Goal: Task Accomplishment & Management: Manage account settings

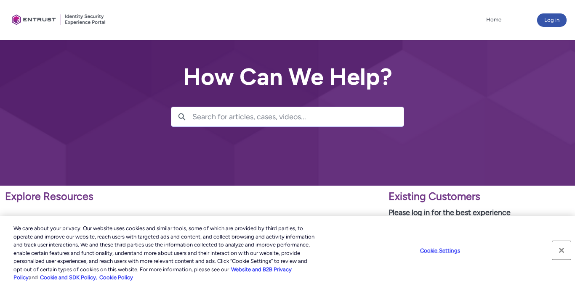
click at [568, 251] on button "Close" at bounding box center [561, 250] width 19 height 19
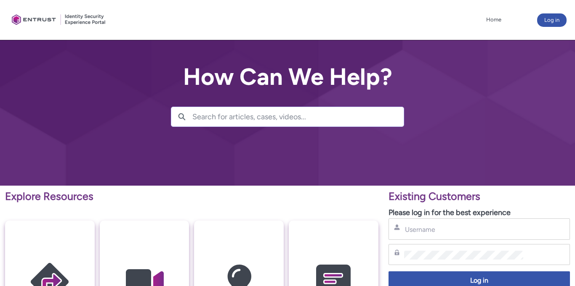
click at [204, 118] on input "Search for articles, cases, videos..." at bounding box center [297, 116] width 211 height 19
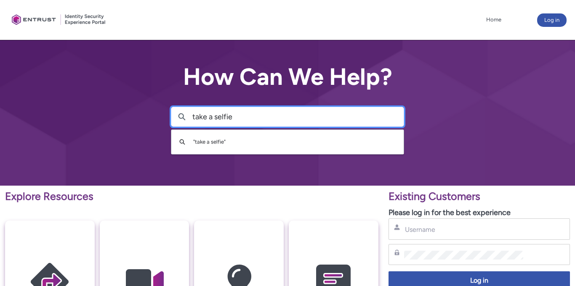
type input "take a selfie"
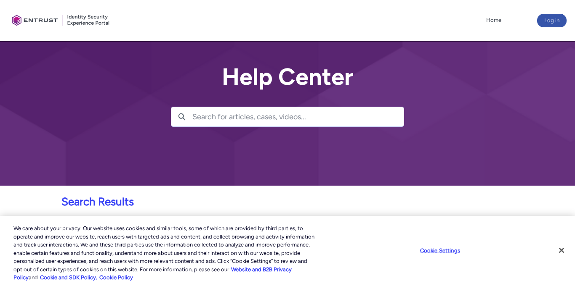
scroll to position [102, 0]
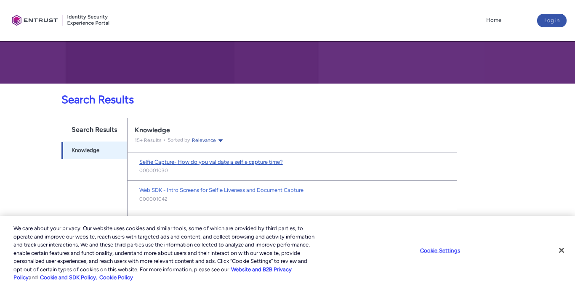
click at [196, 163] on span "Selfie Capture- How do you validate a selfie capture time?" at bounding box center [210, 162] width 143 height 6
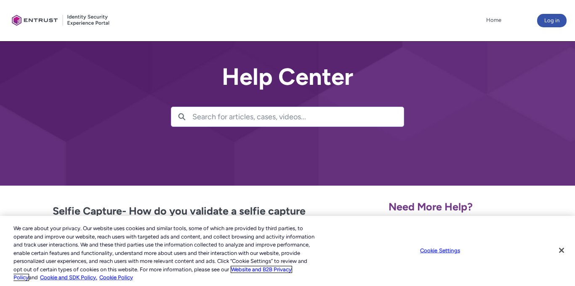
click at [275, 272] on link "Website and B2B Privacy Policy" at bounding box center [152, 274] width 278 height 15
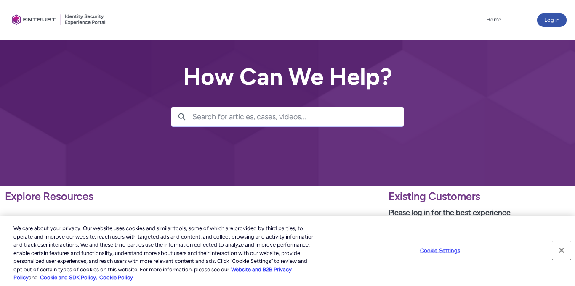
click at [564, 249] on button "Close" at bounding box center [561, 250] width 19 height 19
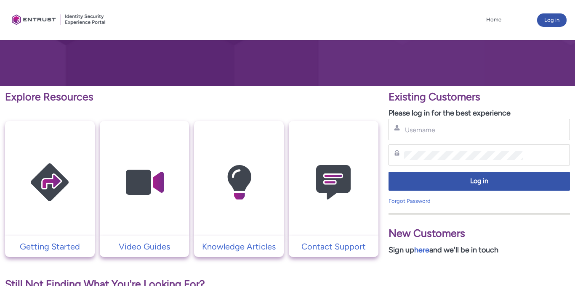
scroll to position [104, 0]
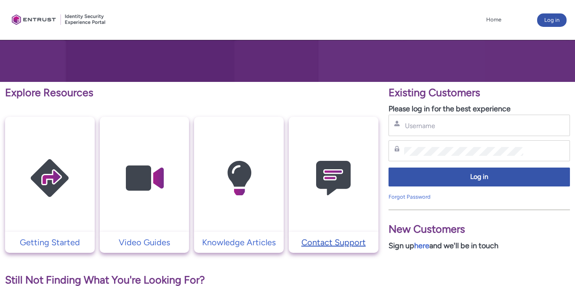
click at [337, 241] on p "Contact Support" at bounding box center [333, 242] width 81 height 13
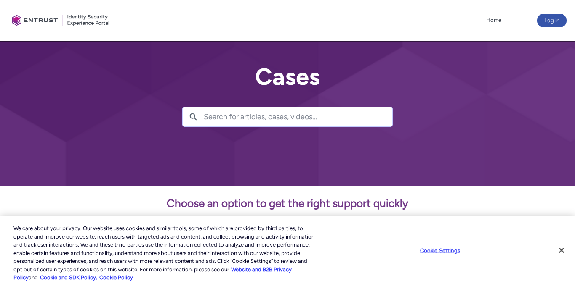
click at [208, 117] on input "Search for articles, cases, videos..." at bounding box center [298, 116] width 188 height 19
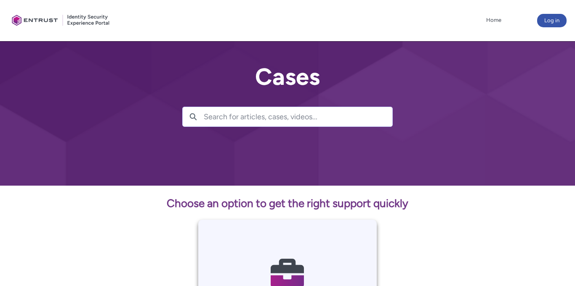
click at [212, 121] on input "Search for articles, cases, videos..." at bounding box center [298, 116] width 188 height 19
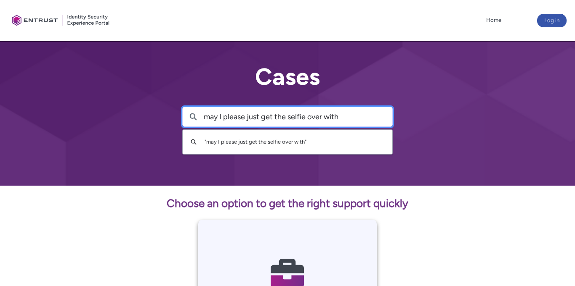
type input "may I please just get the selfie over with"
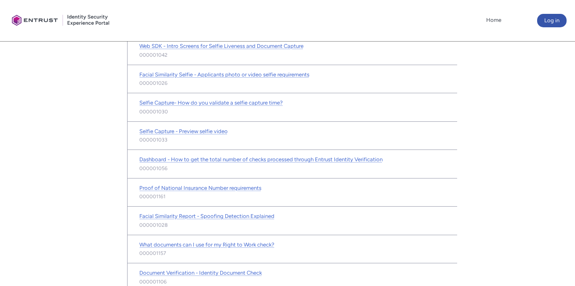
scroll to position [230, 0]
click at [230, 274] on span "Document Verification - Identity Document Check" at bounding box center [200, 272] width 122 height 6
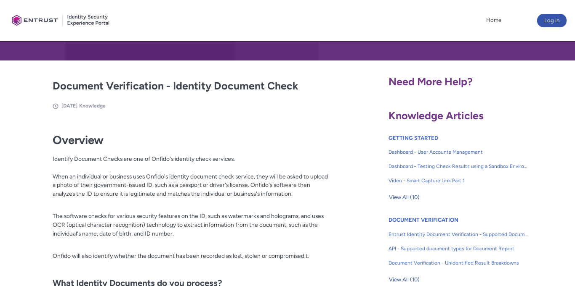
scroll to position [125, 0]
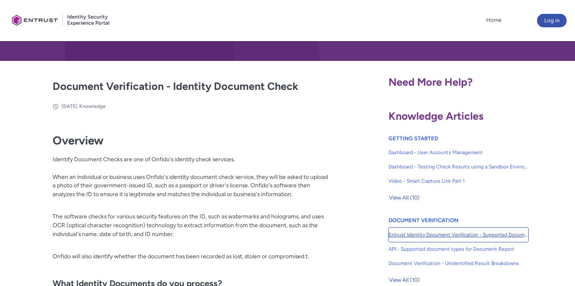
click at [438, 230] on link "Entrust Identity Document Verification - Supported Document type and size" at bounding box center [458, 235] width 140 height 14
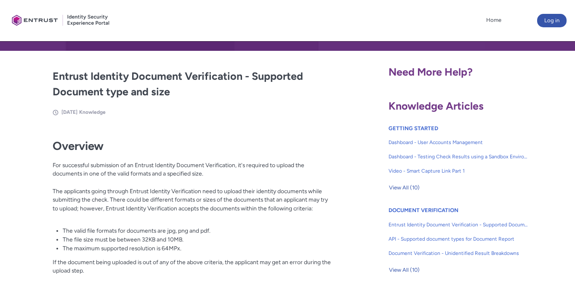
scroll to position [137, 0]
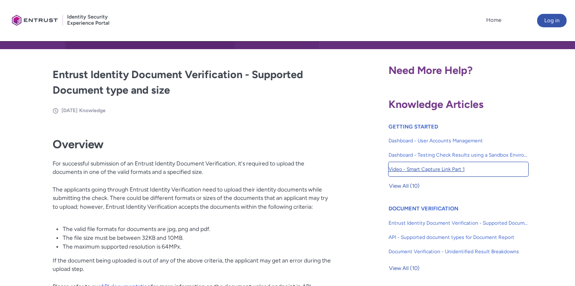
click at [430, 172] on span "Video - Smart Capture Link Part 1" at bounding box center [458, 170] width 140 height 8
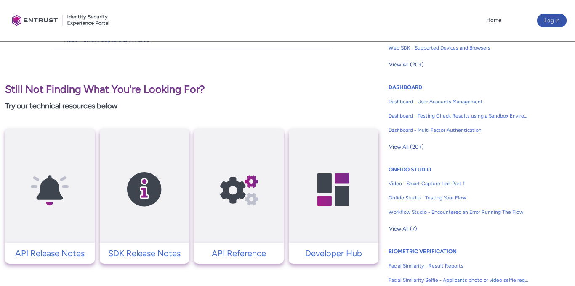
scroll to position [422, 0]
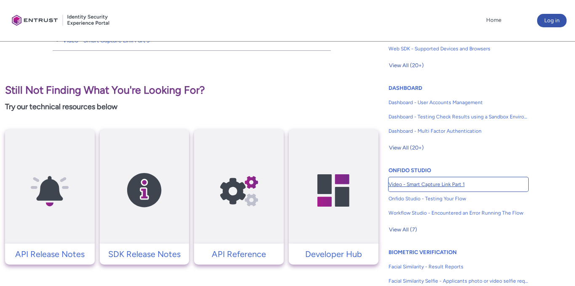
click at [448, 188] on span "Video - Smart Capture Link Part 1" at bounding box center [458, 185] width 140 height 8
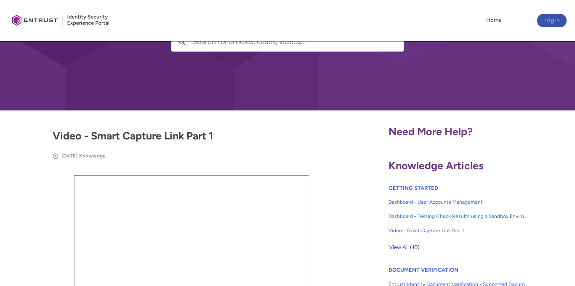
scroll to position [76, 0]
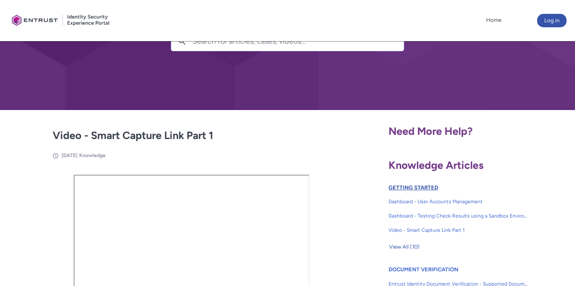
click at [424, 191] on link "GETTING STARTED" at bounding box center [413, 188] width 50 height 6
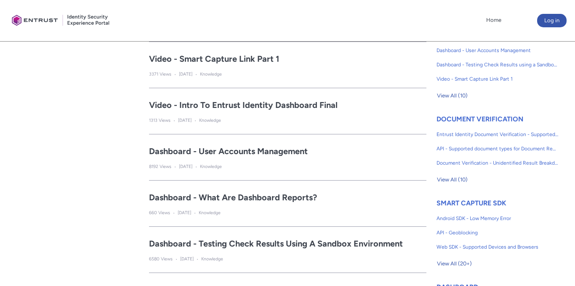
scroll to position [230, 0]
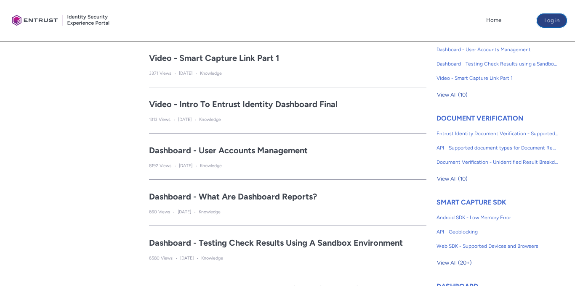
click at [549, 23] on button "Log in" at bounding box center [551, 20] width 29 height 13
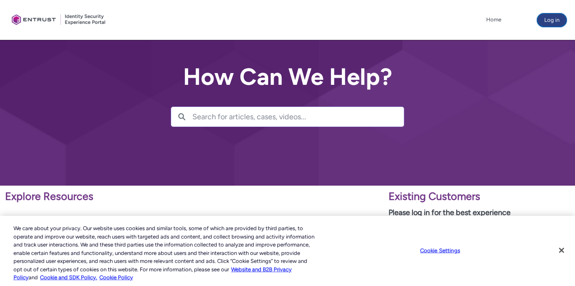
click at [564, 22] on button "Log in" at bounding box center [551, 19] width 29 height 13
click at [556, 22] on button "Log in" at bounding box center [551, 19] width 29 height 13
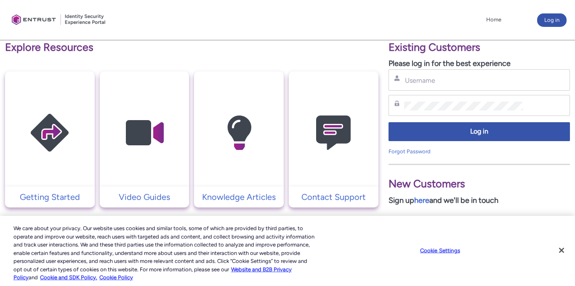
scroll to position [152, 0]
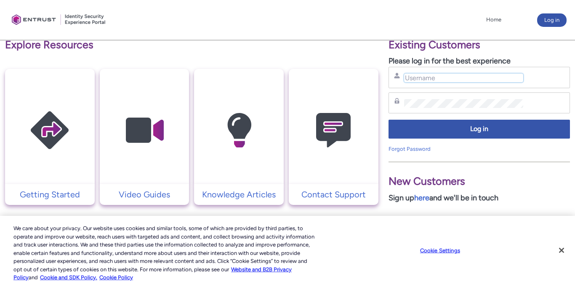
click at [410, 79] on input "Username" at bounding box center [463, 78] width 119 height 9
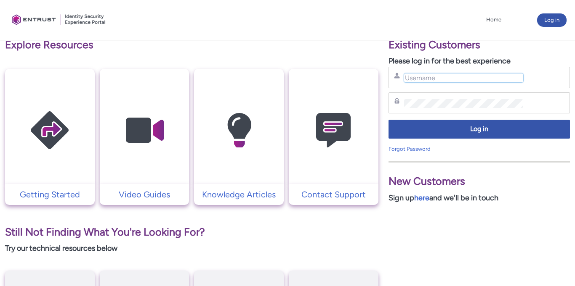
click at [413, 79] on input "Username" at bounding box center [463, 78] width 119 height 9
type input "flomaefar@gmail.com"
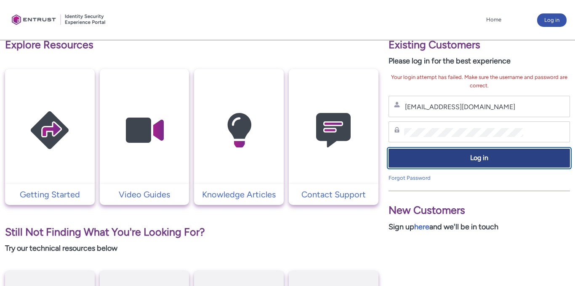
click at [477, 157] on span "Log in" at bounding box center [479, 159] width 170 height 10
click at [480, 161] on span "Log in" at bounding box center [479, 159] width 170 height 10
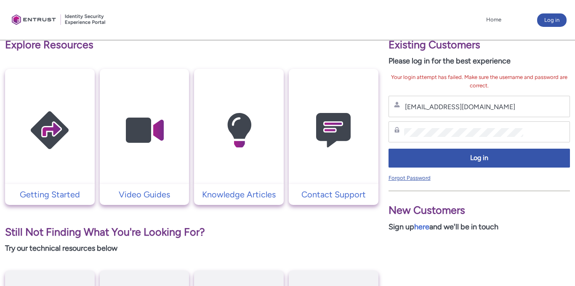
click at [415, 178] on link "Forgot Password" at bounding box center [409, 178] width 42 height 6
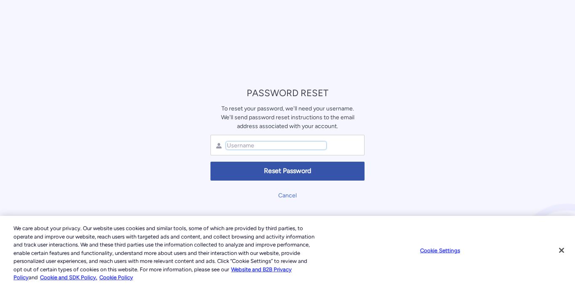
click at [230, 144] on input "text" at bounding box center [276, 146] width 100 height 8
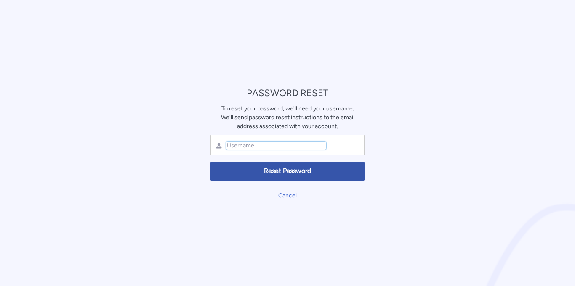
click at [239, 146] on input "text" at bounding box center [276, 146] width 100 height 8
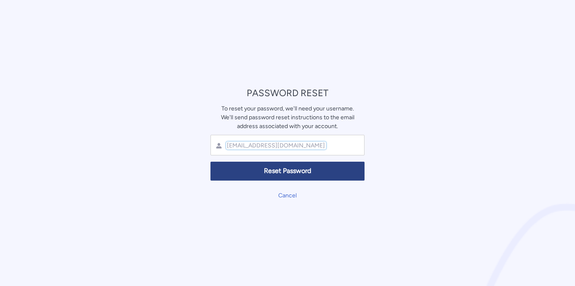
type input "flomaefar@gmail.com"
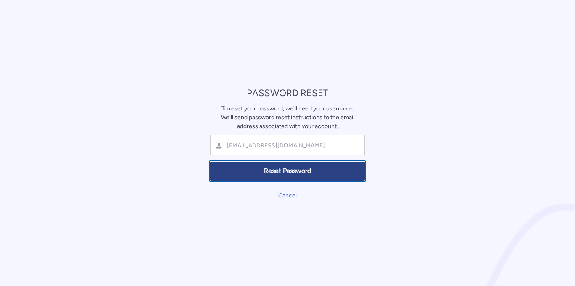
click at [296, 166] on button "Reset Password" at bounding box center [287, 171] width 154 height 19
